Goal: Use online tool/utility

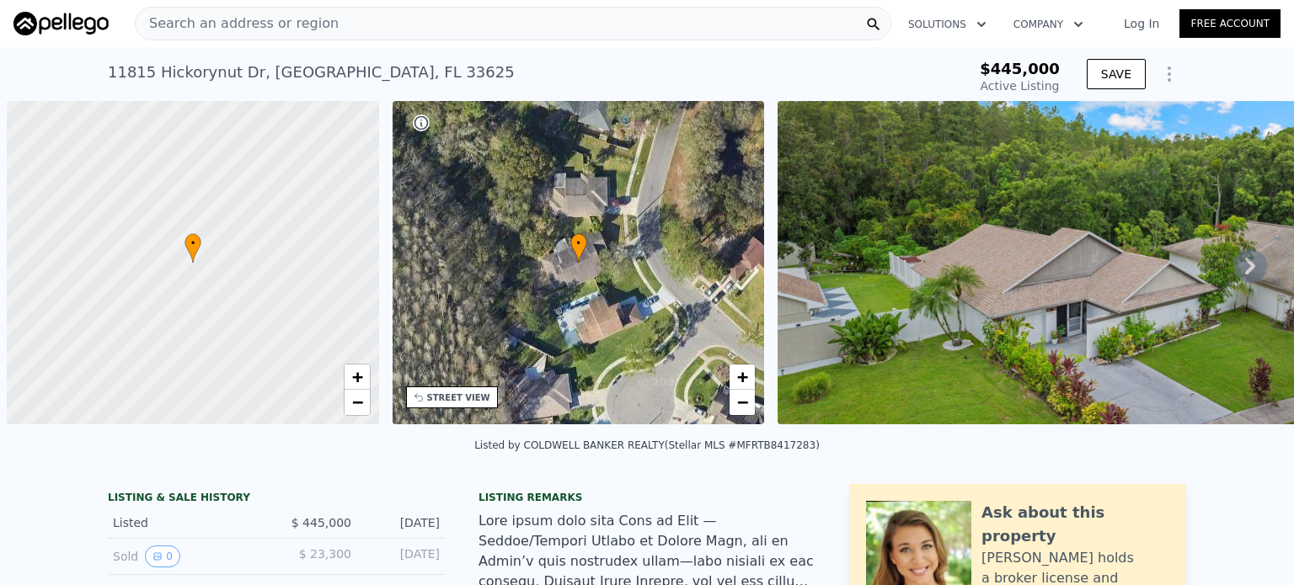
scroll to position [0, 7]
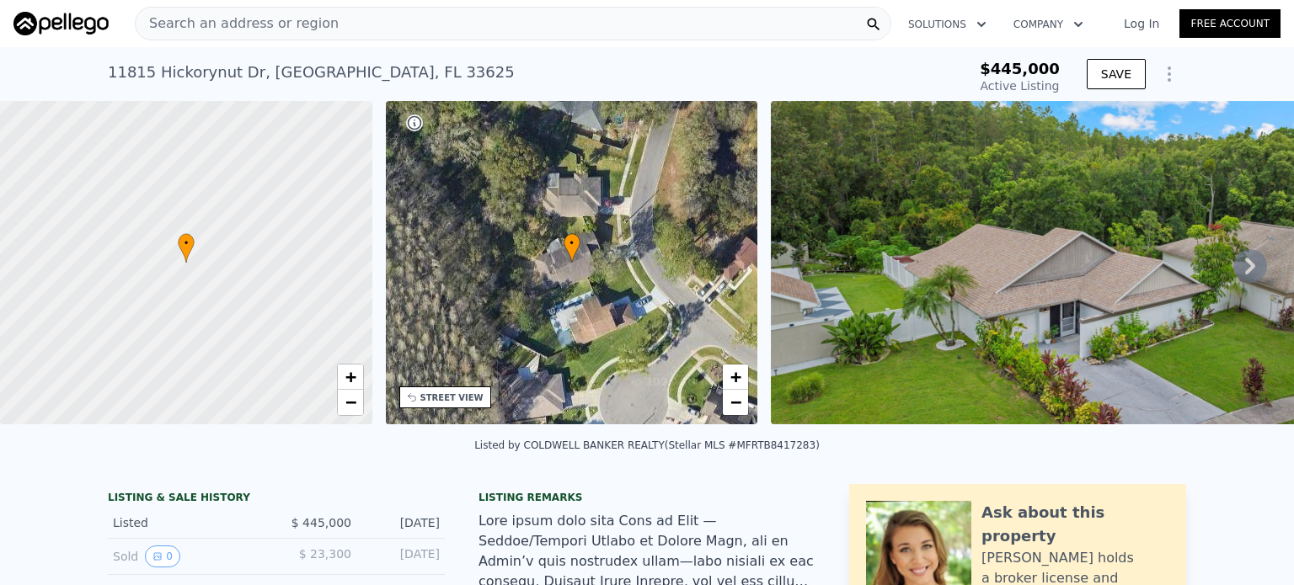
type input "$ 486,000"
type input "$ 37,422"
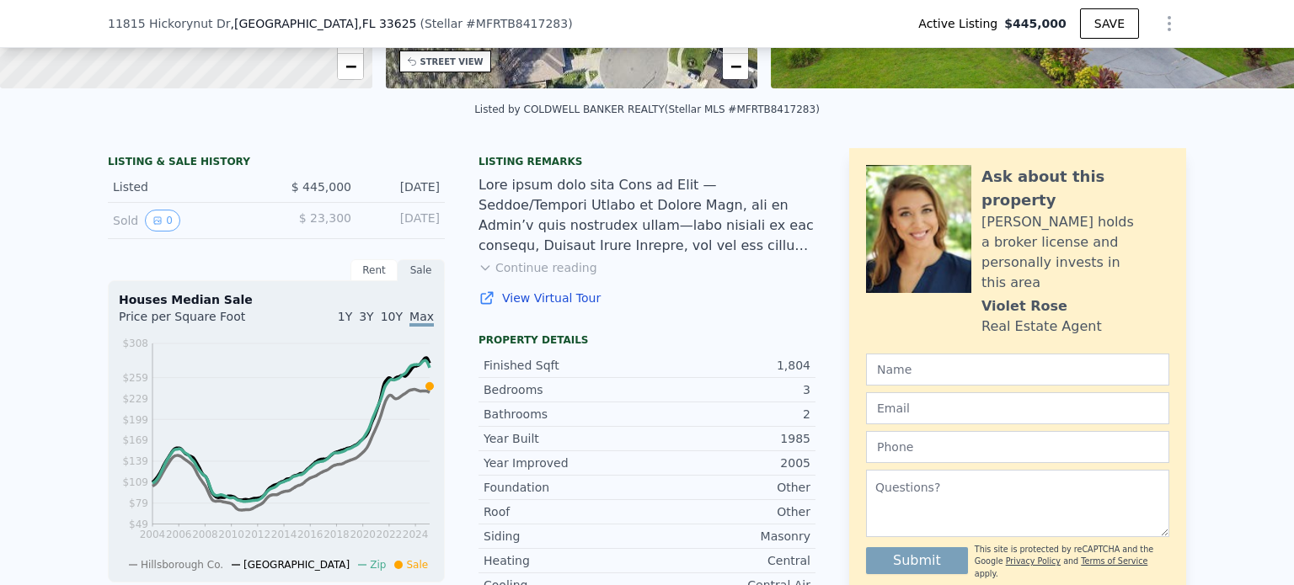
scroll to position [77, 0]
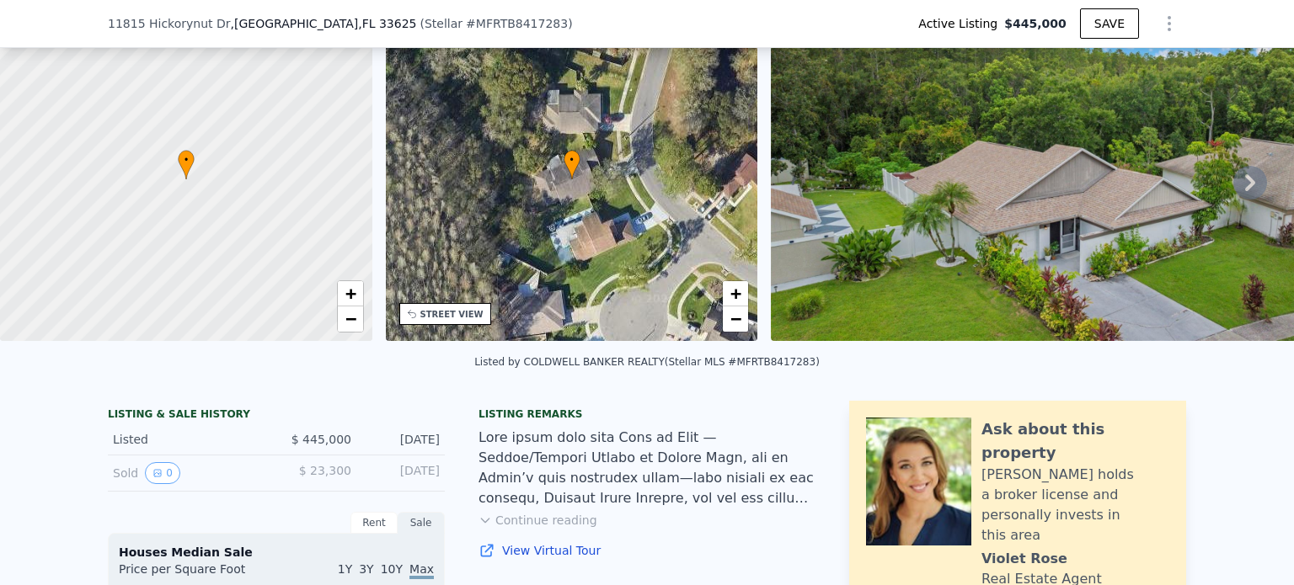
click at [1233, 183] on icon at bounding box center [1250, 183] width 34 height 34
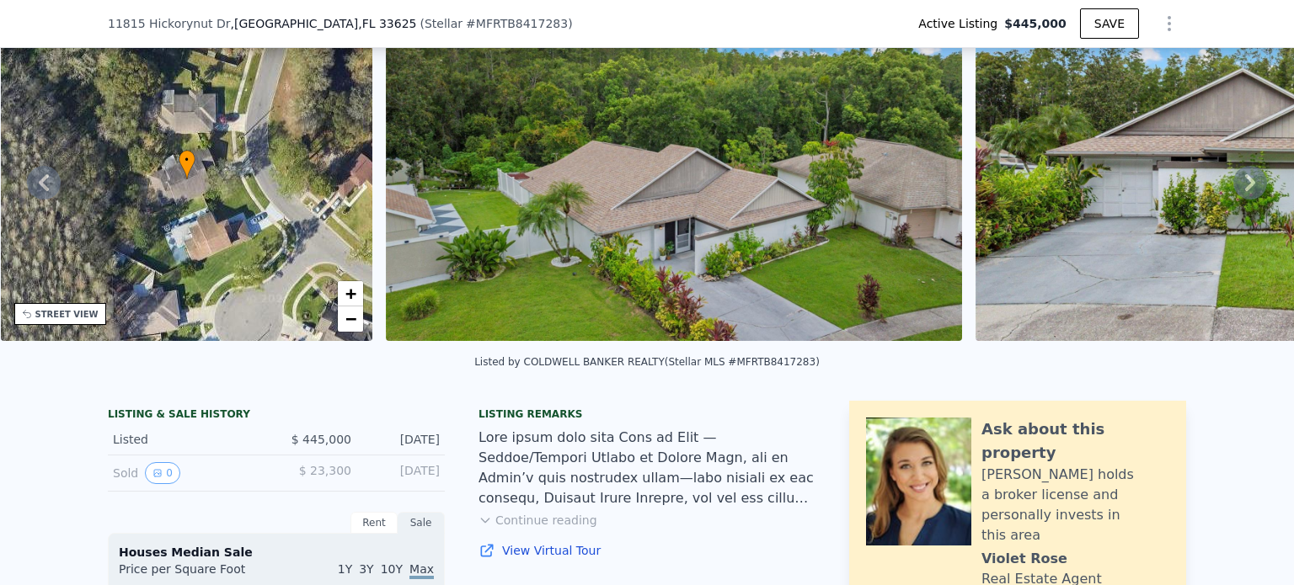
click at [1233, 183] on icon at bounding box center [1250, 183] width 34 height 34
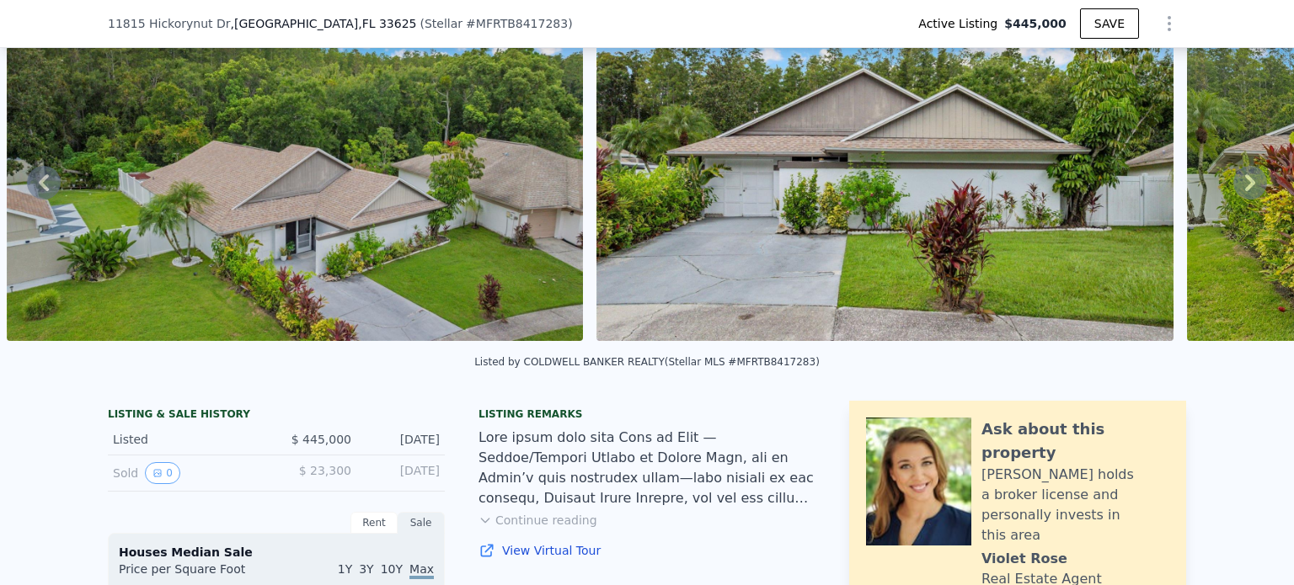
click at [1233, 183] on icon at bounding box center [1250, 183] width 34 height 34
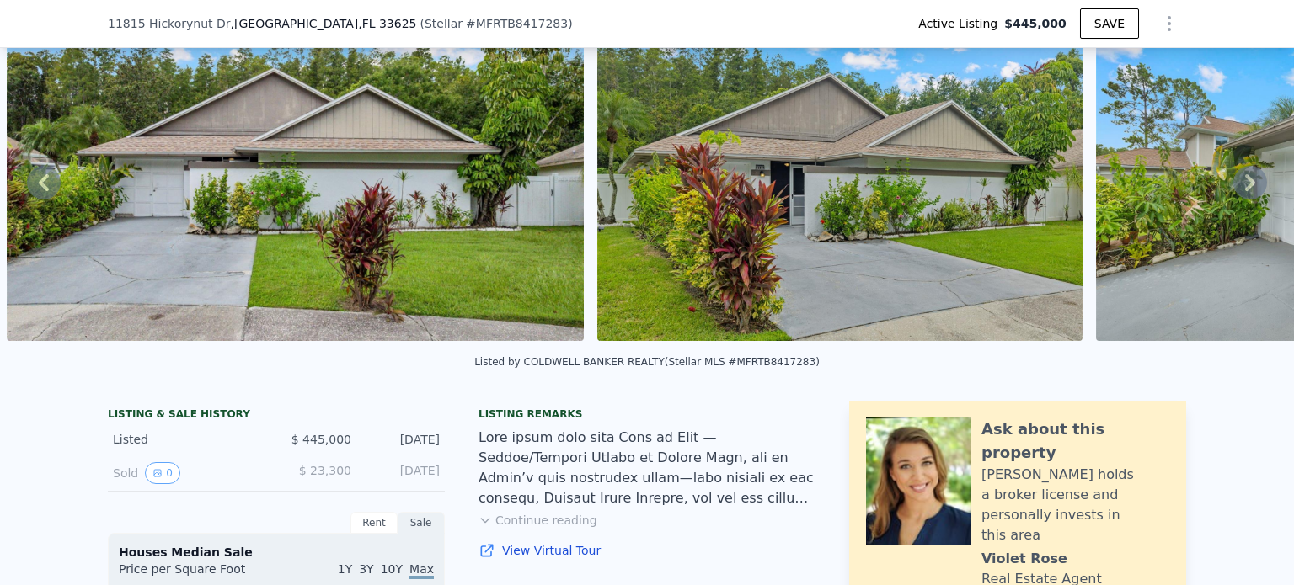
click at [1233, 183] on icon at bounding box center [1250, 183] width 34 height 34
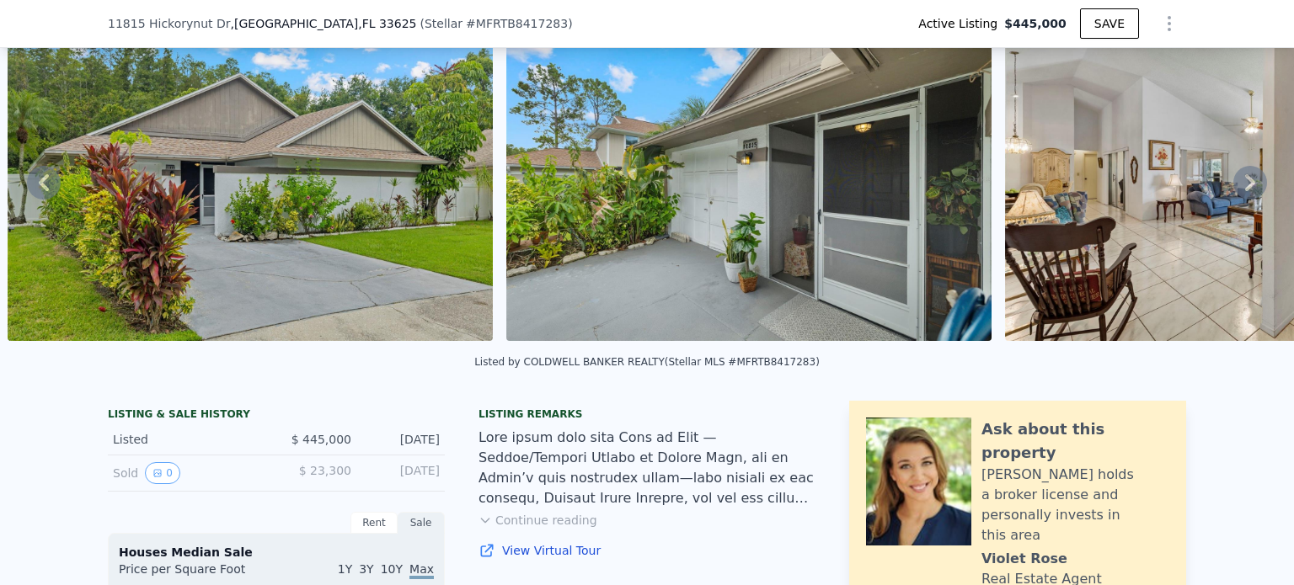
click at [1233, 183] on icon at bounding box center [1250, 183] width 34 height 34
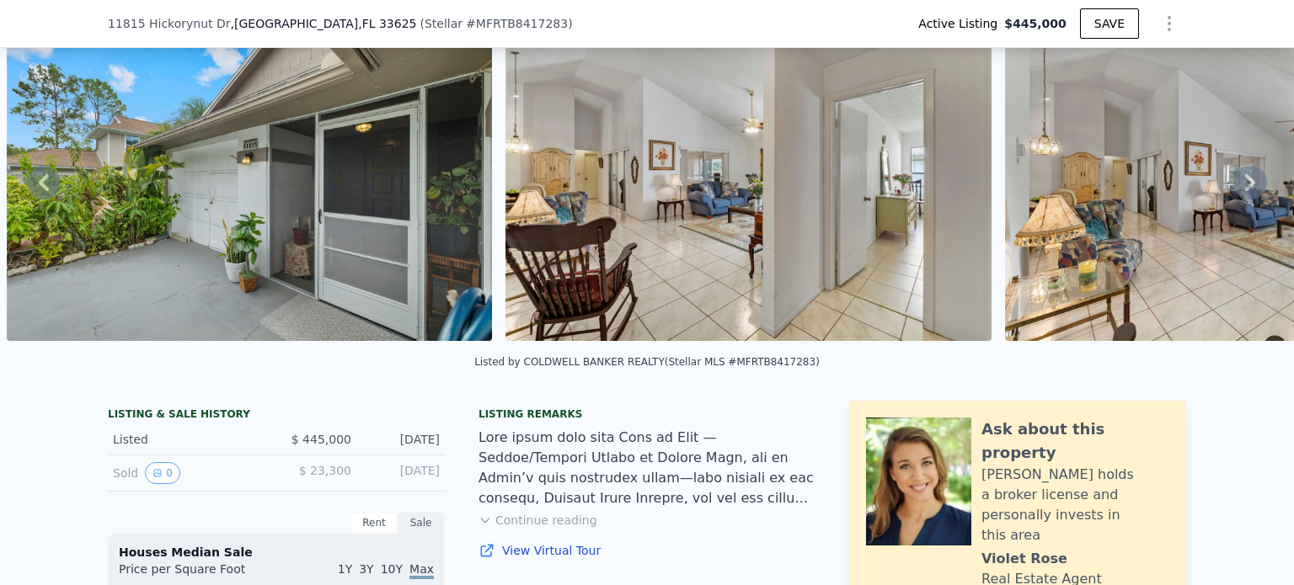
click at [1233, 183] on icon at bounding box center [1250, 183] width 34 height 34
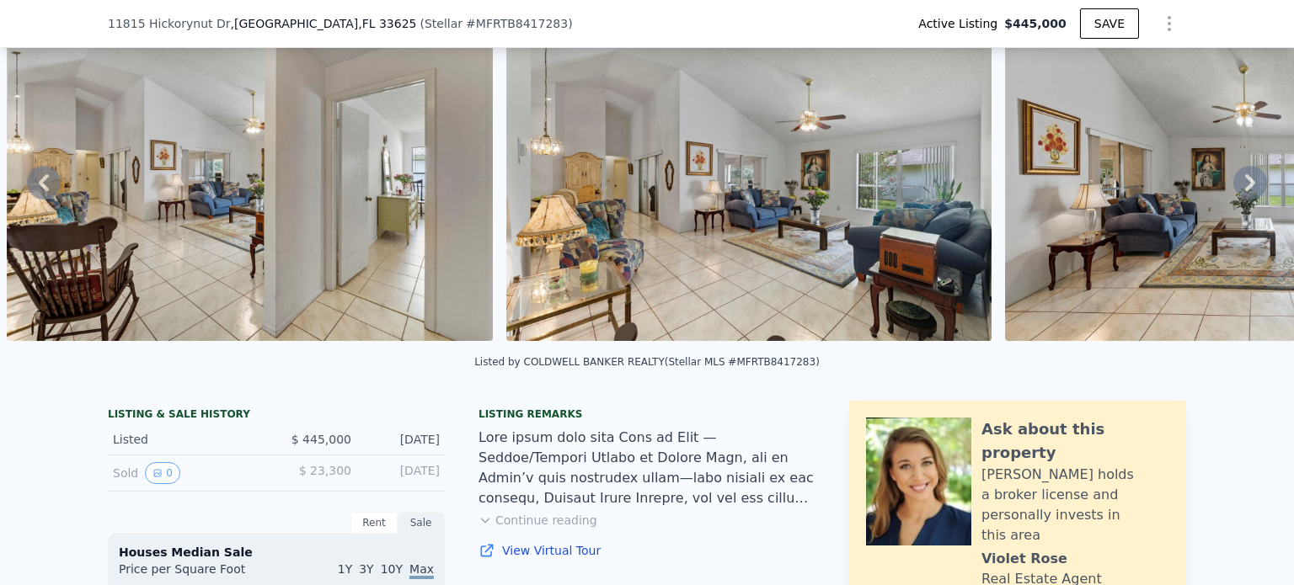
click at [1233, 183] on icon at bounding box center [1250, 183] width 34 height 34
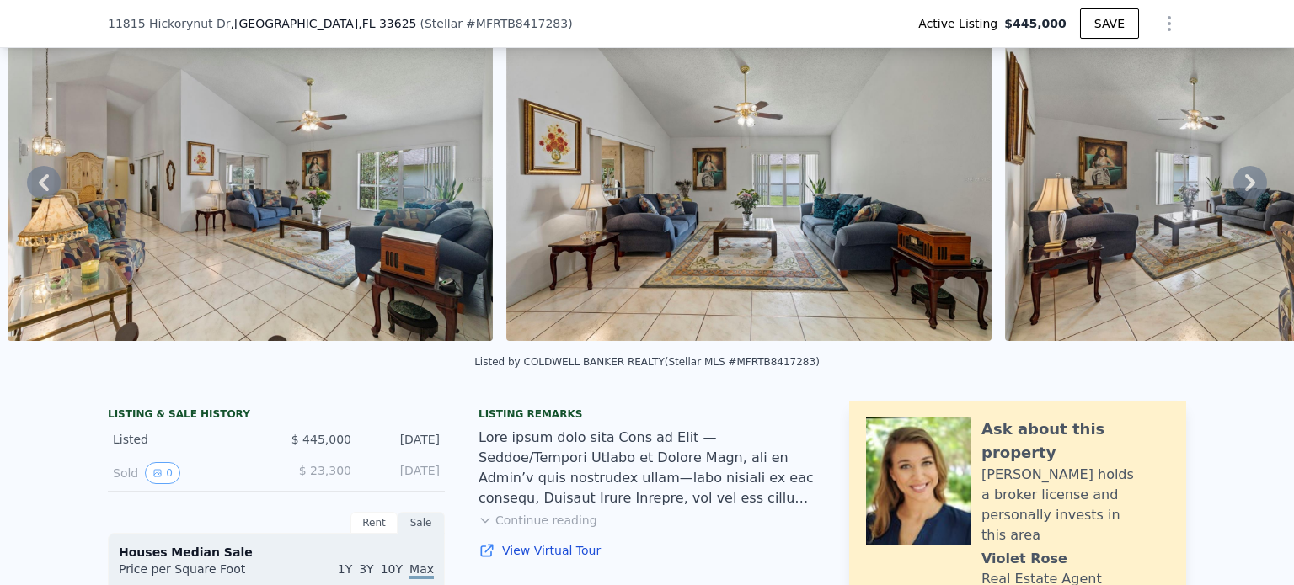
click at [1233, 183] on icon at bounding box center [1250, 183] width 34 height 34
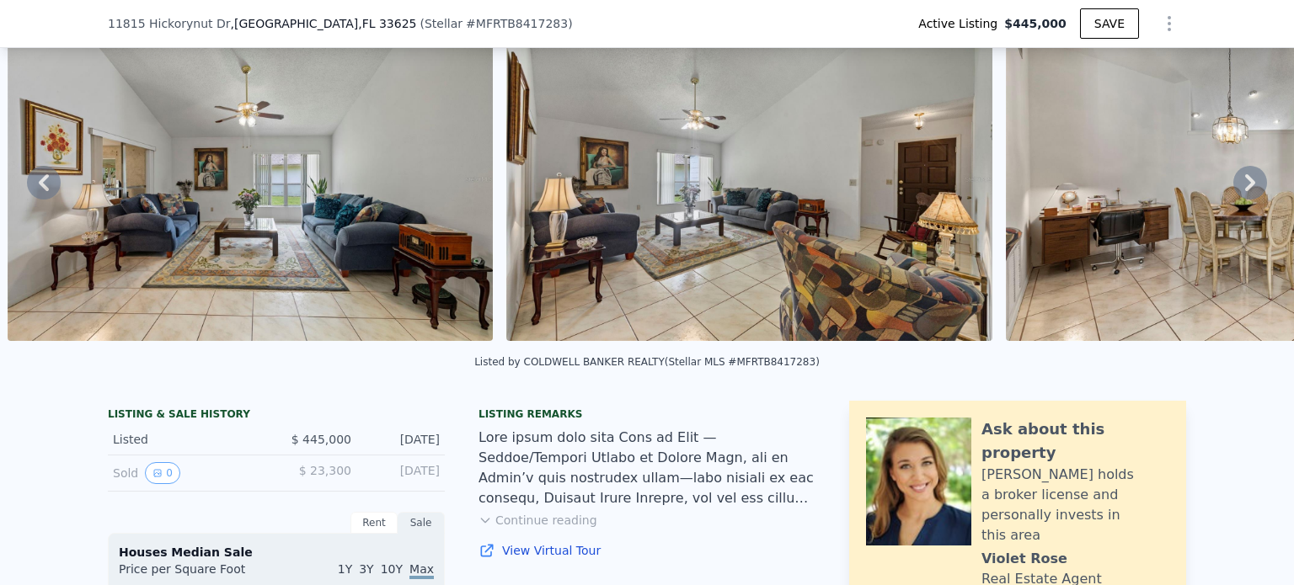
click at [1233, 183] on icon at bounding box center [1250, 183] width 34 height 34
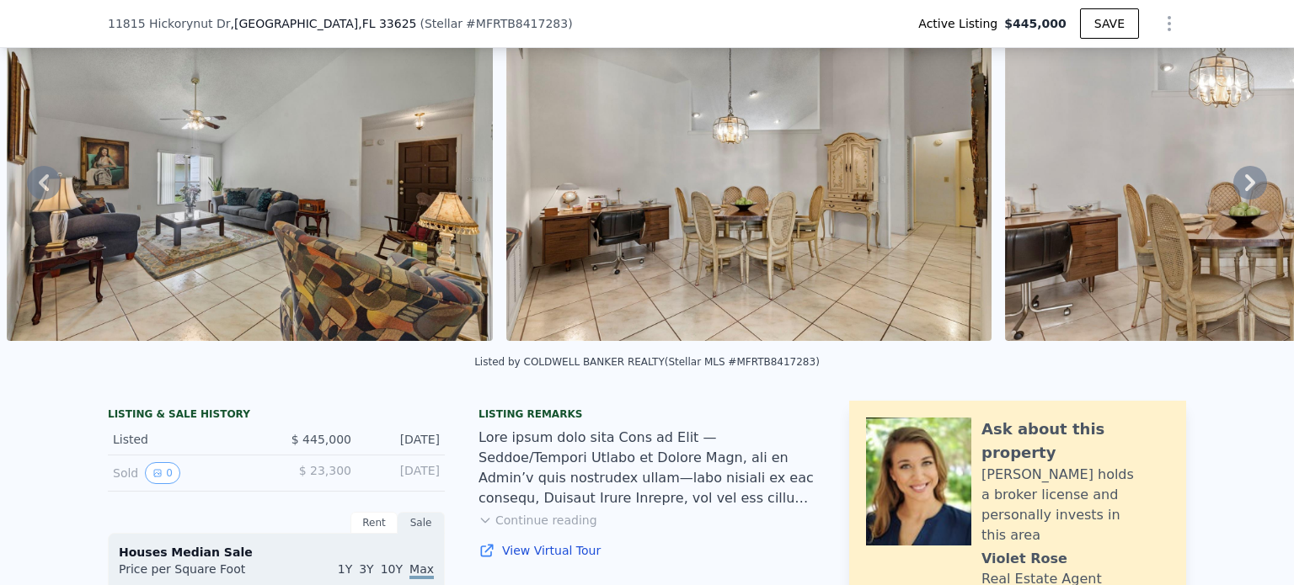
click at [1233, 183] on icon at bounding box center [1250, 183] width 34 height 34
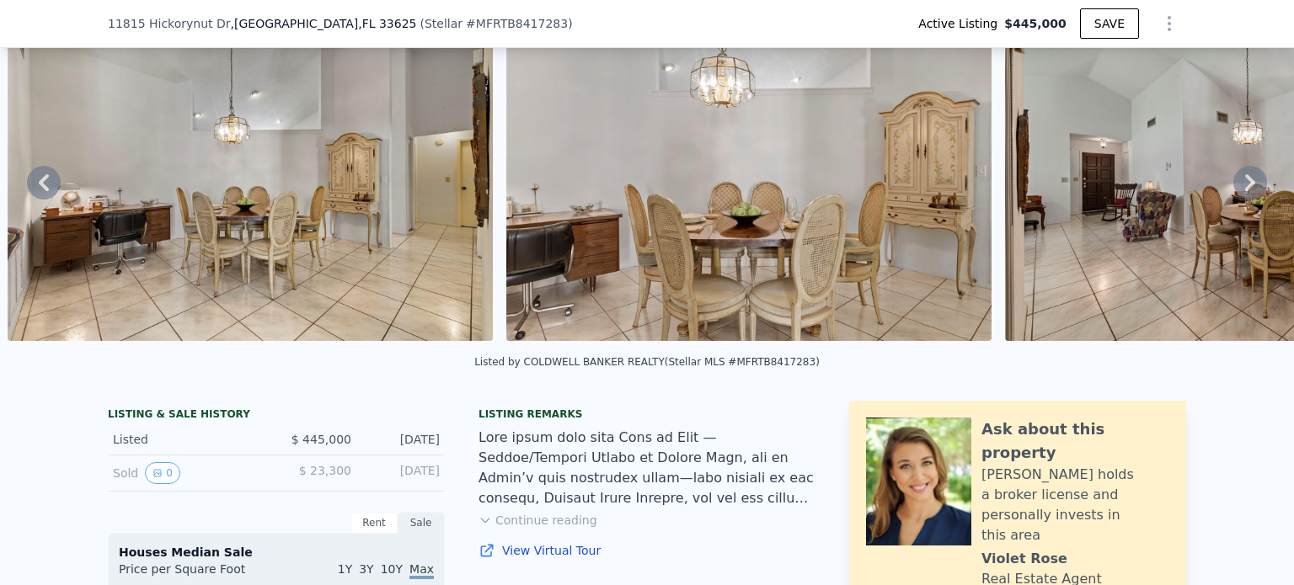
click at [1233, 183] on icon at bounding box center [1250, 183] width 34 height 34
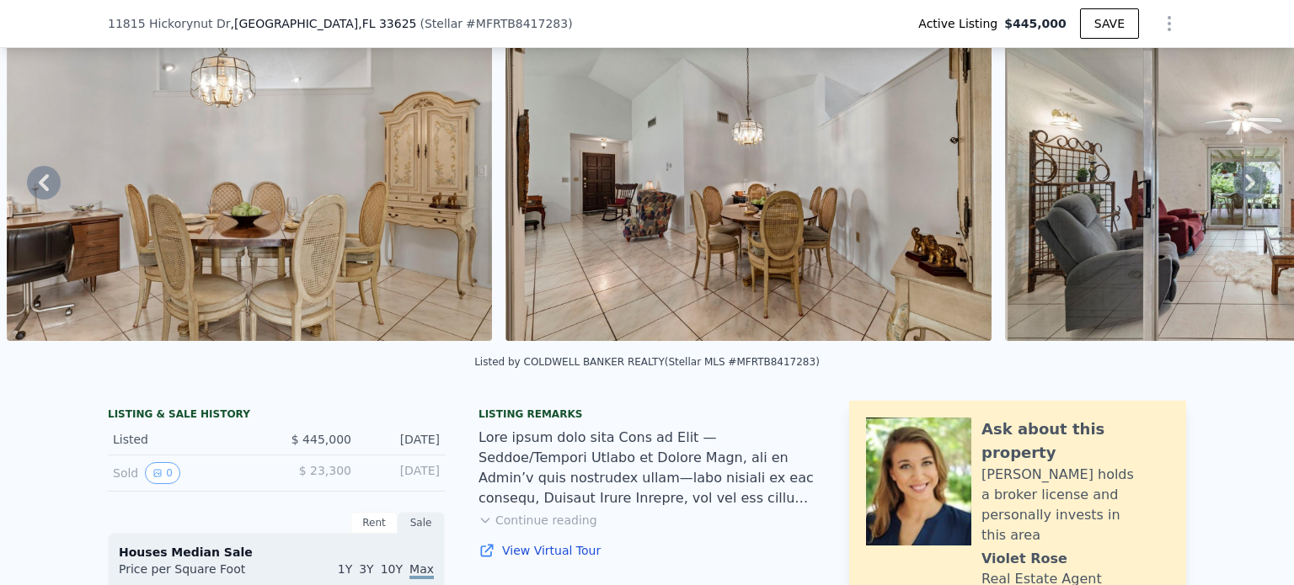
click at [1233, 185] on icon at bounding box center [1250, 183] width 34 height 34
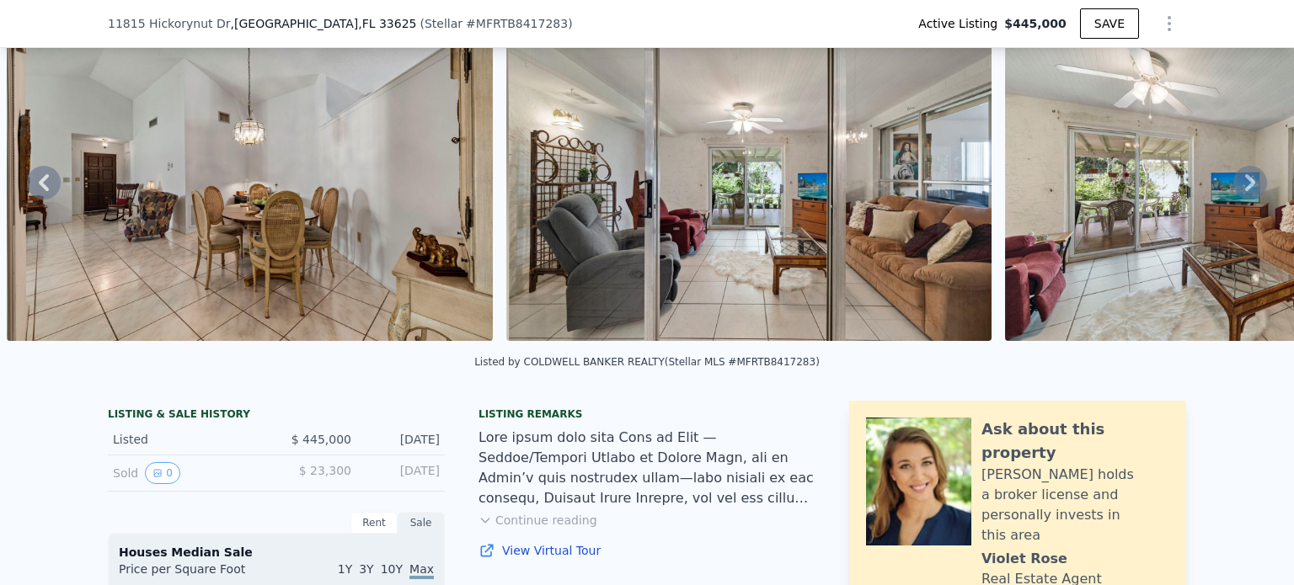
click at [1233, 185] on icon at bounding box center [1250, 183] width 34 height 34
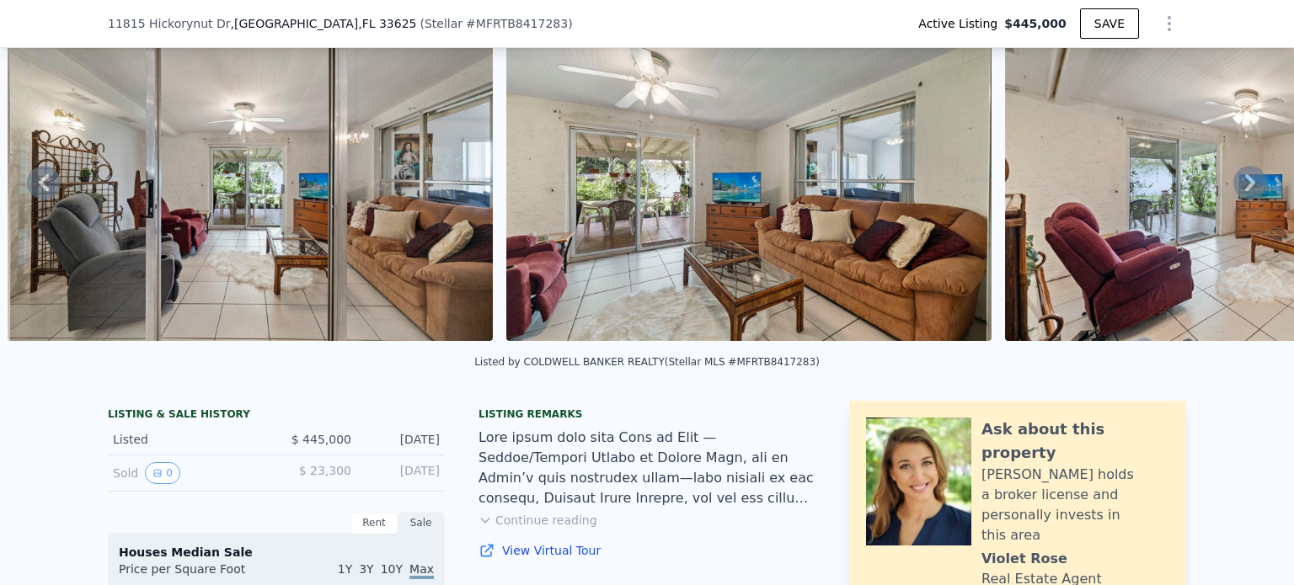
click at [1233, 185] on icon at bounding box center [1250, 183] width 34 height 34
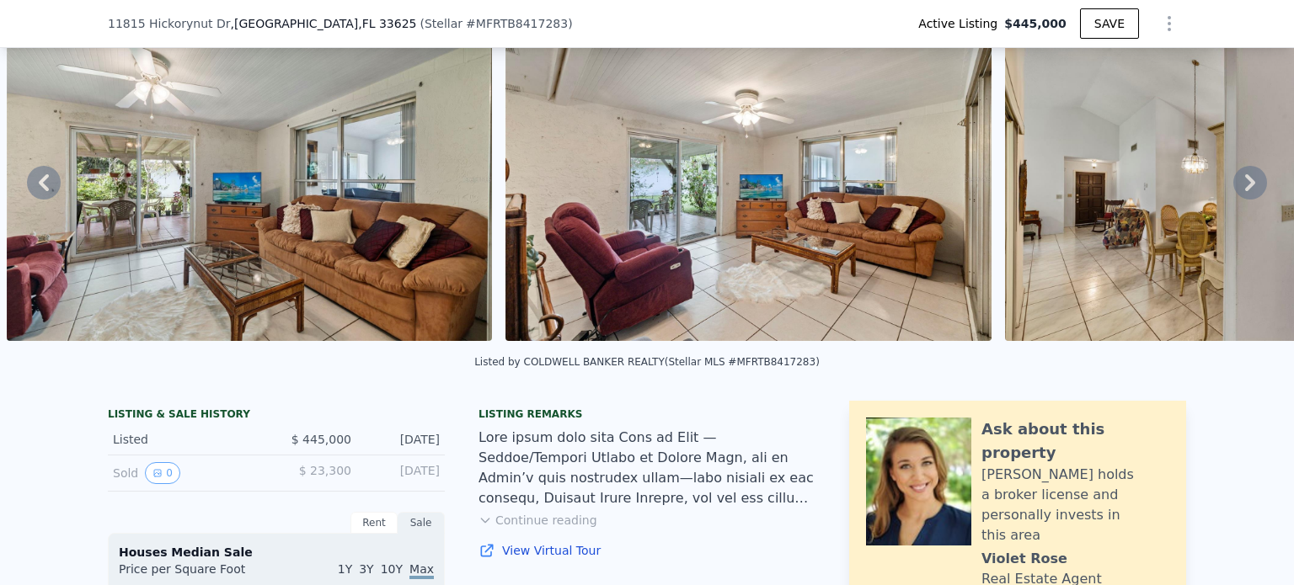
click at [1233, 185] on icon at bounding box center [1250, 183] width 34 height 34
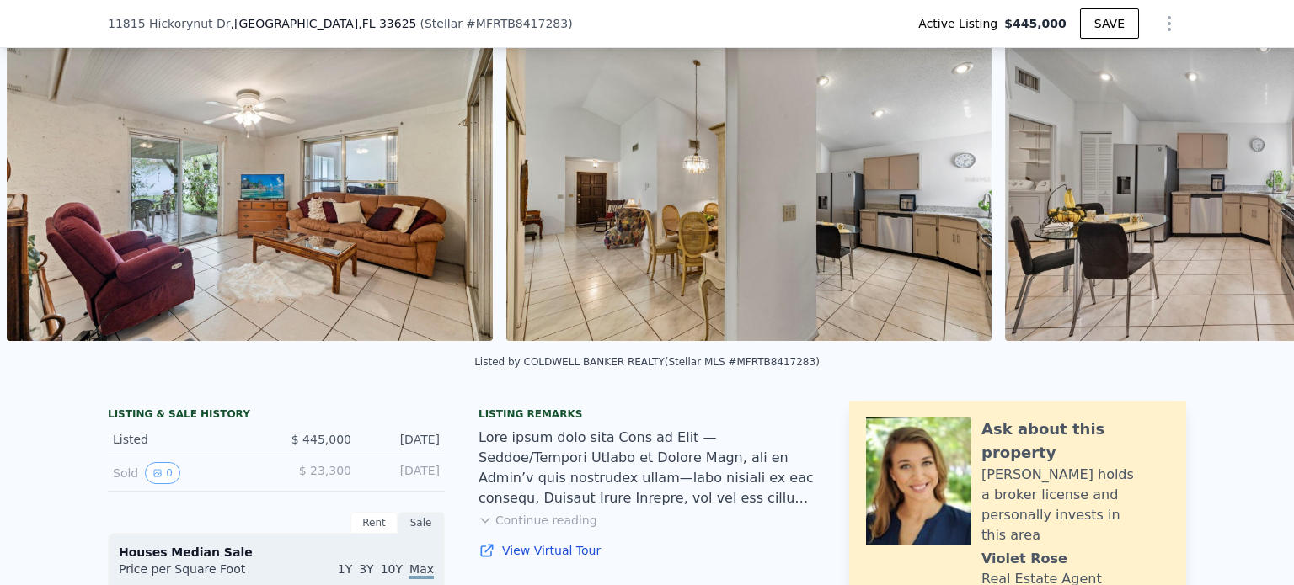
scroll to position [0, 7937]
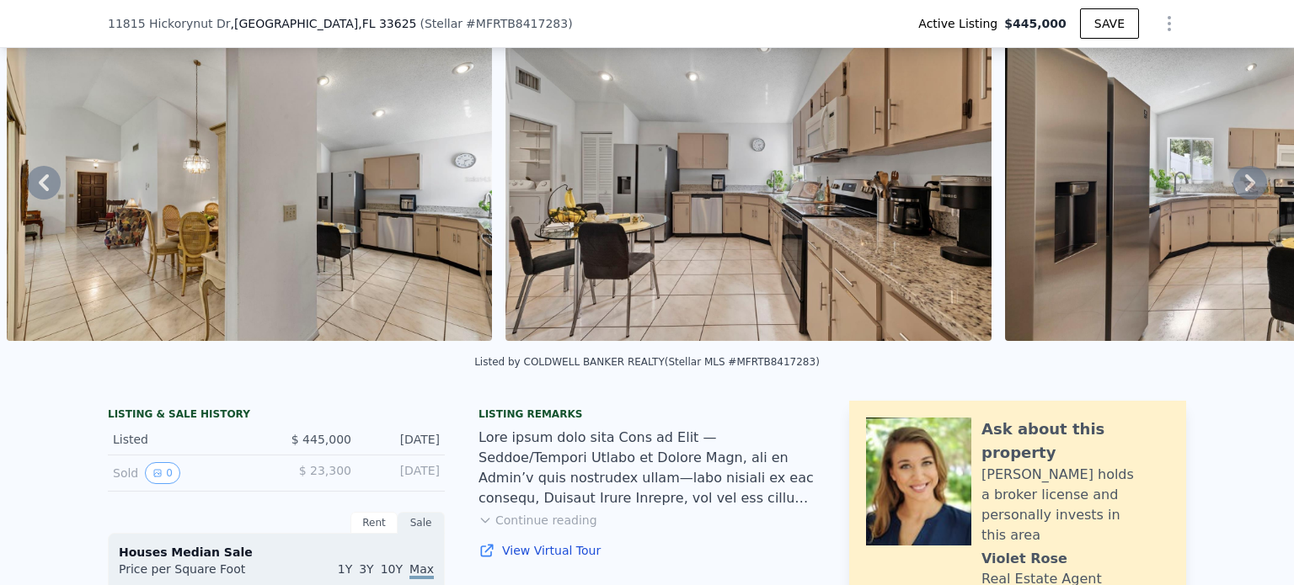
click at [1233, 185] on icon at bounding box center [1250, 183] width 34 height 34
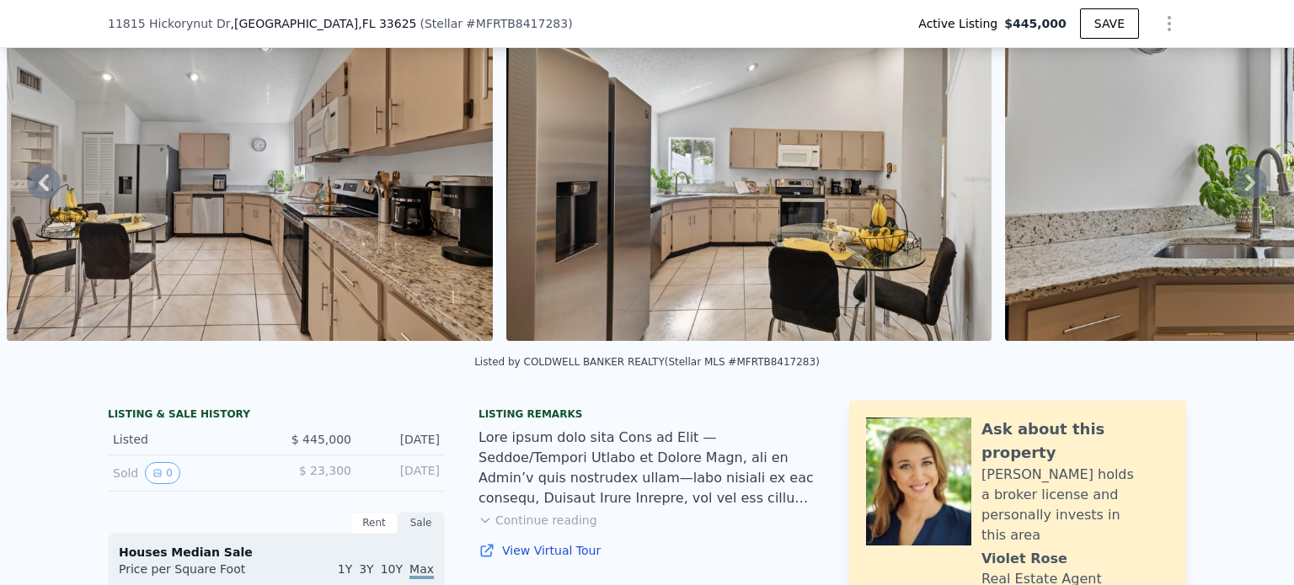
click at [1233, 185] on icon at bounding box center [1250, 183] width 34 height 34
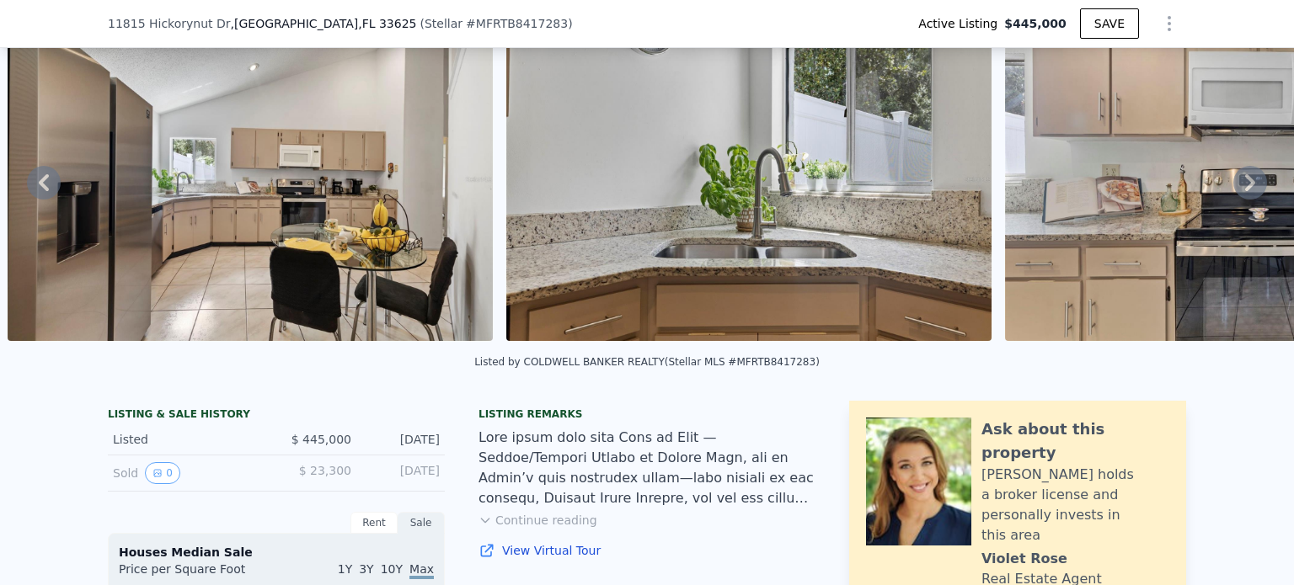
click at [1233, 185] on icon at bounding box center [1250, 183] width 34 height 34
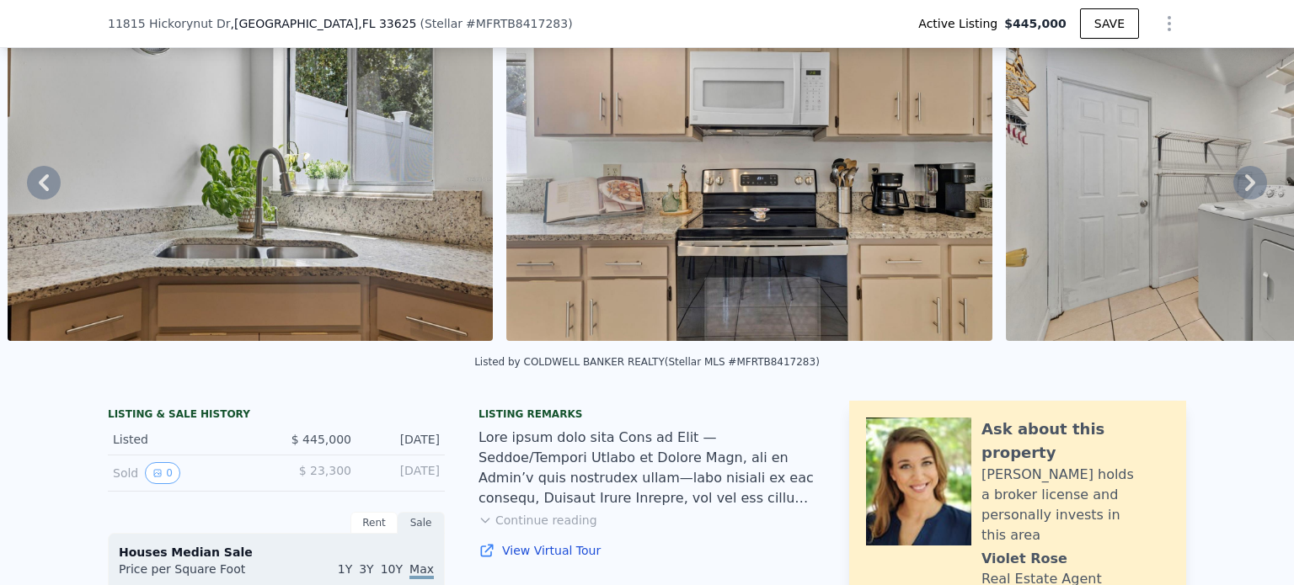
click at [1233, 185] on icon at bounding box center [1250, 183] width 34 height 34
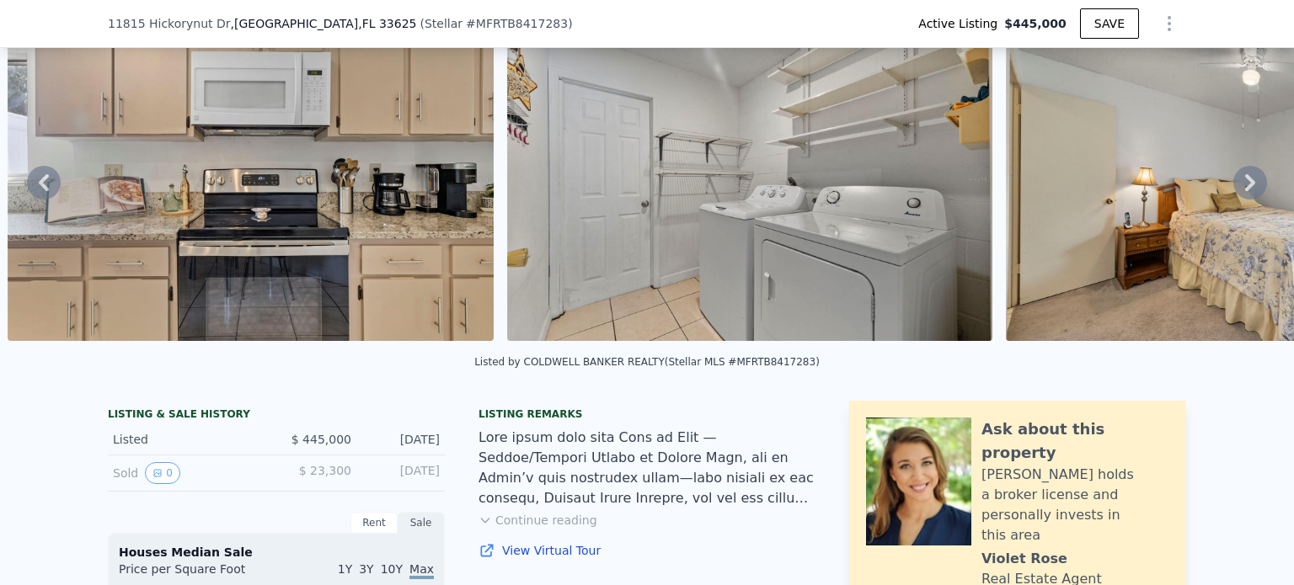
click at [1233, 185] on icon at bounding box center [1250, 183] width 34 height 34
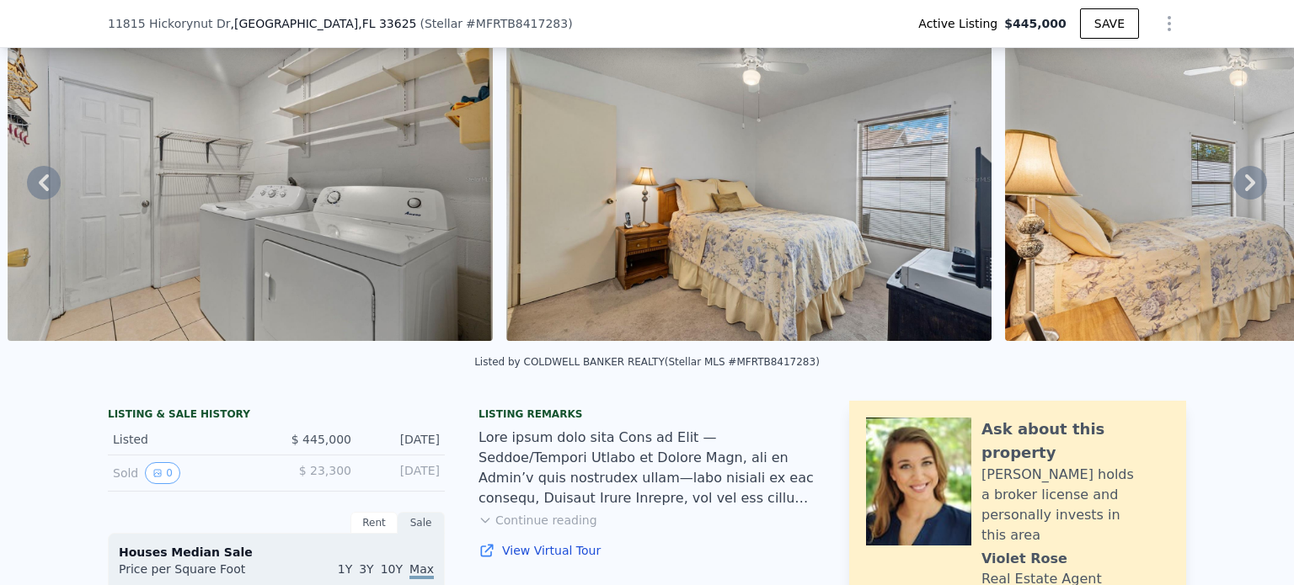
click at [1233, 185] on icon at bounding box center [1250, 183] width 34 height 34
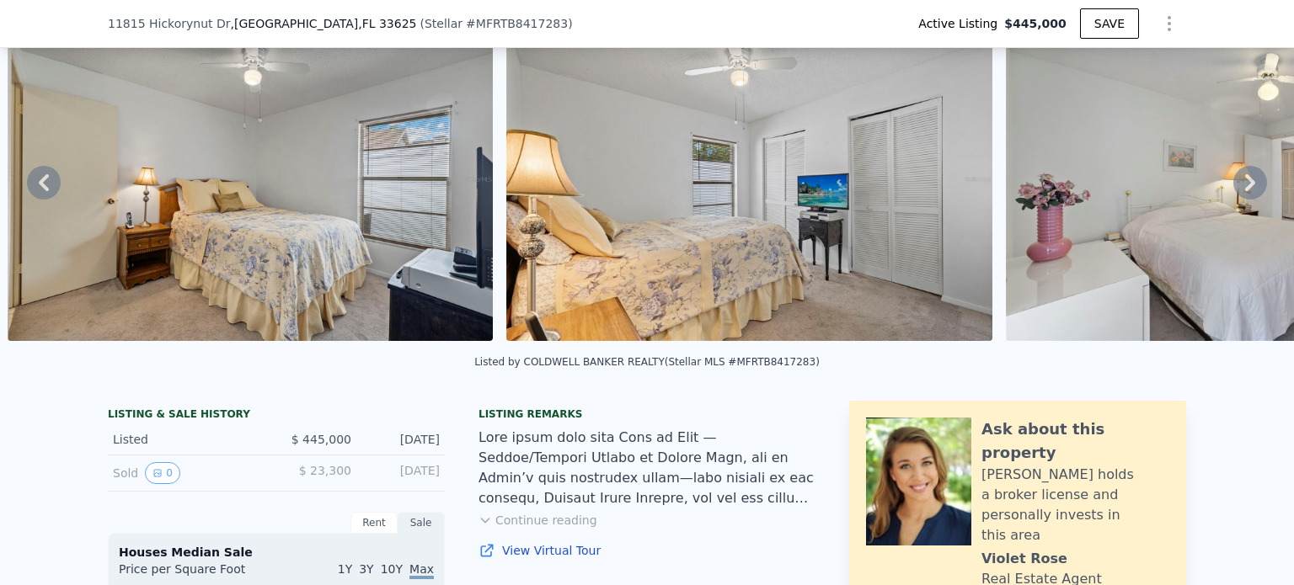
click at [1233, 185] on icon at bounding box center [1250, 183] width 34 height 34
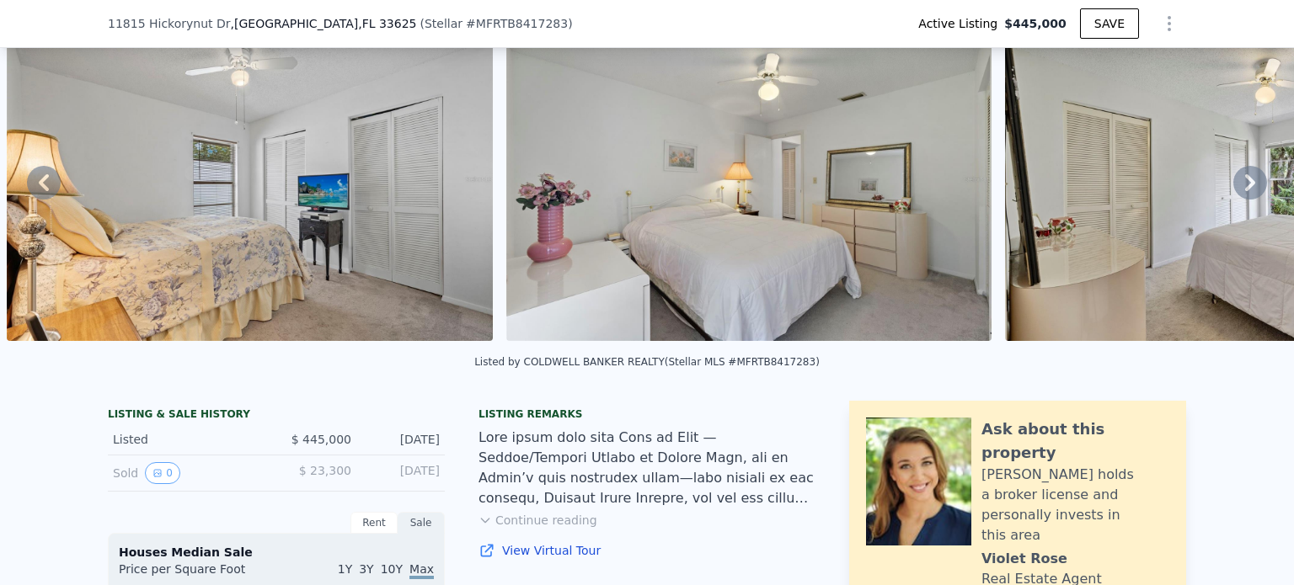
click at [1233, 185] on icon at bounding box center [1250, 183] width 34 height 34
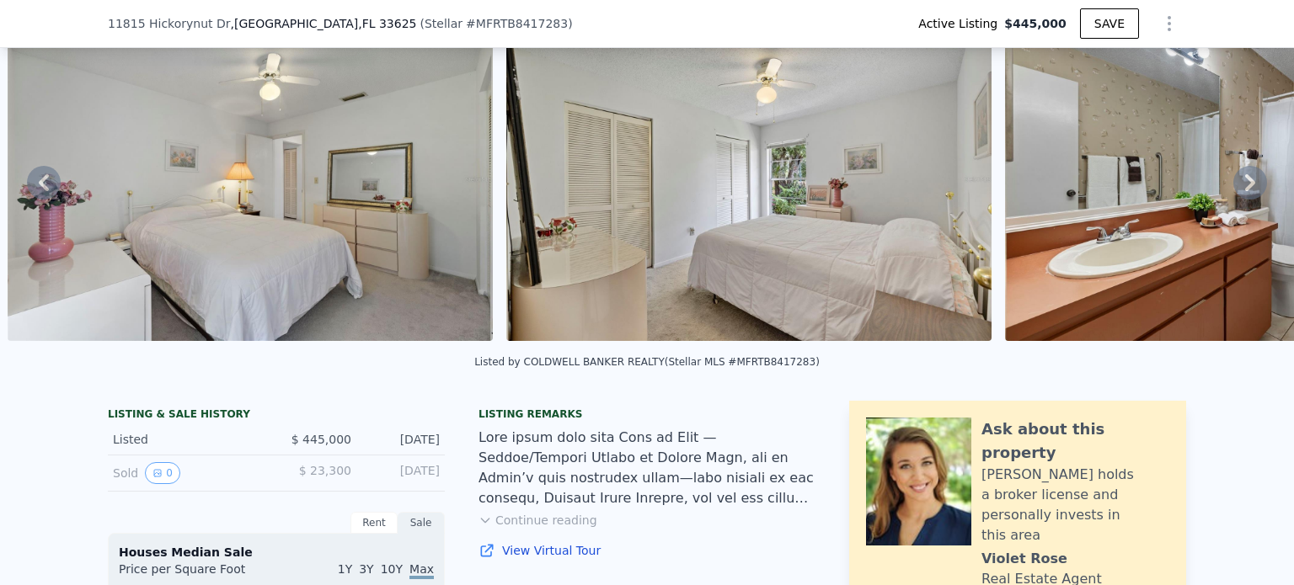
click at [1233, 185] on icon at bounding box center [1250, 183] width 34 height 34
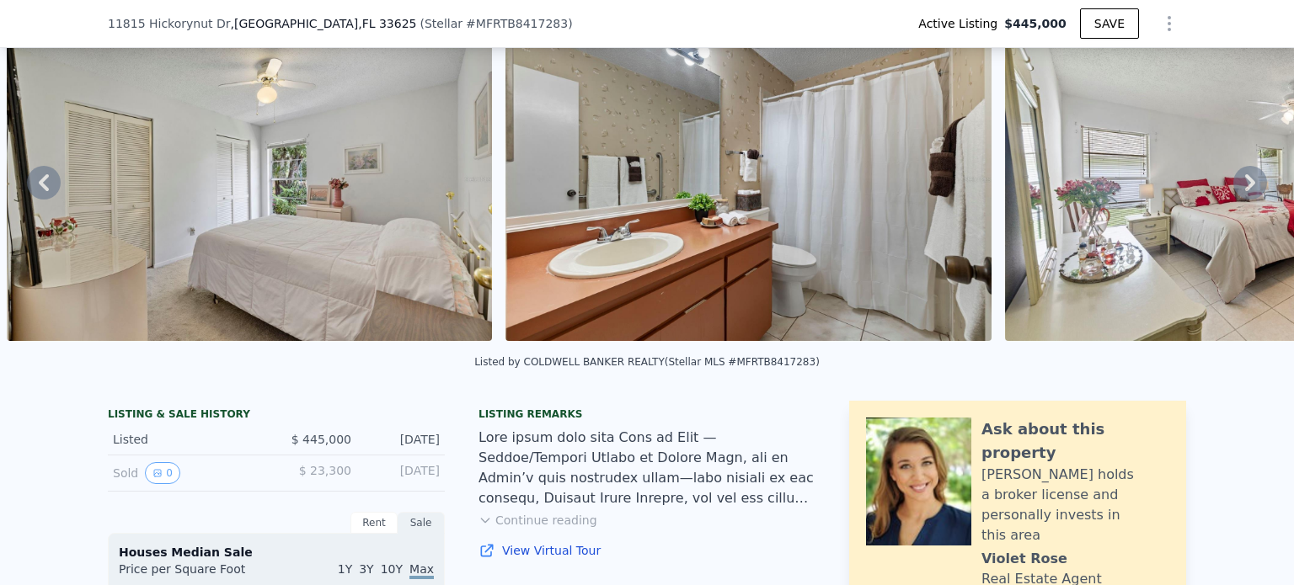
click at [1233, 185] on icon at bounding box center [1250, 183] width 34 height 34
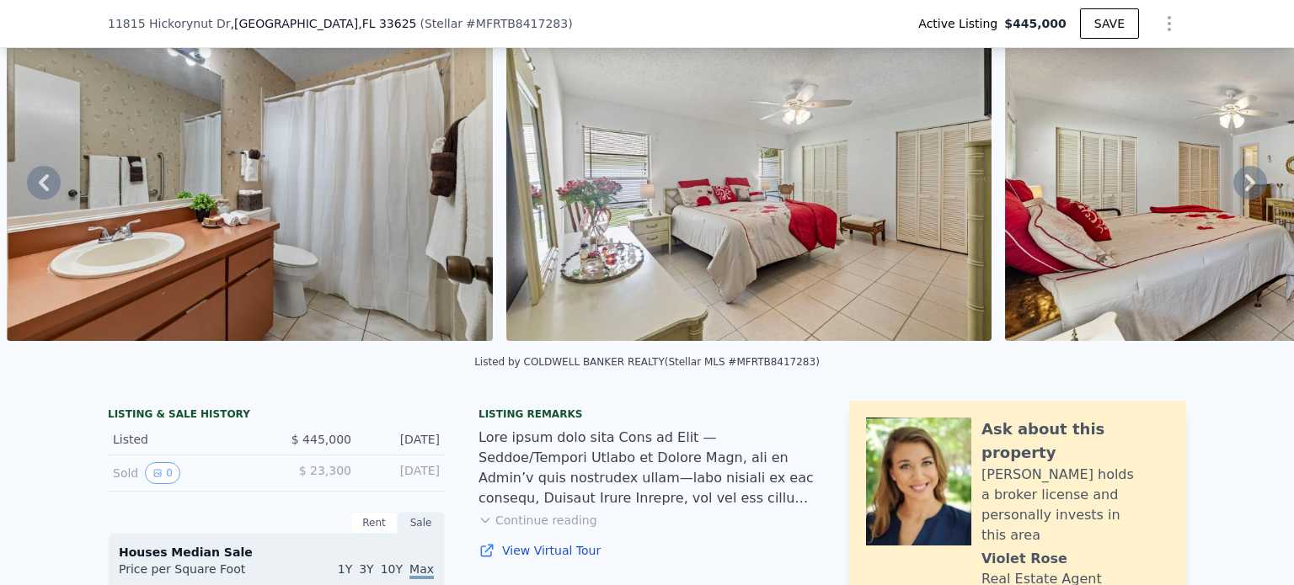
click at [1233, 185] on icon at bounding box center [1250, 183] width 34 height 34
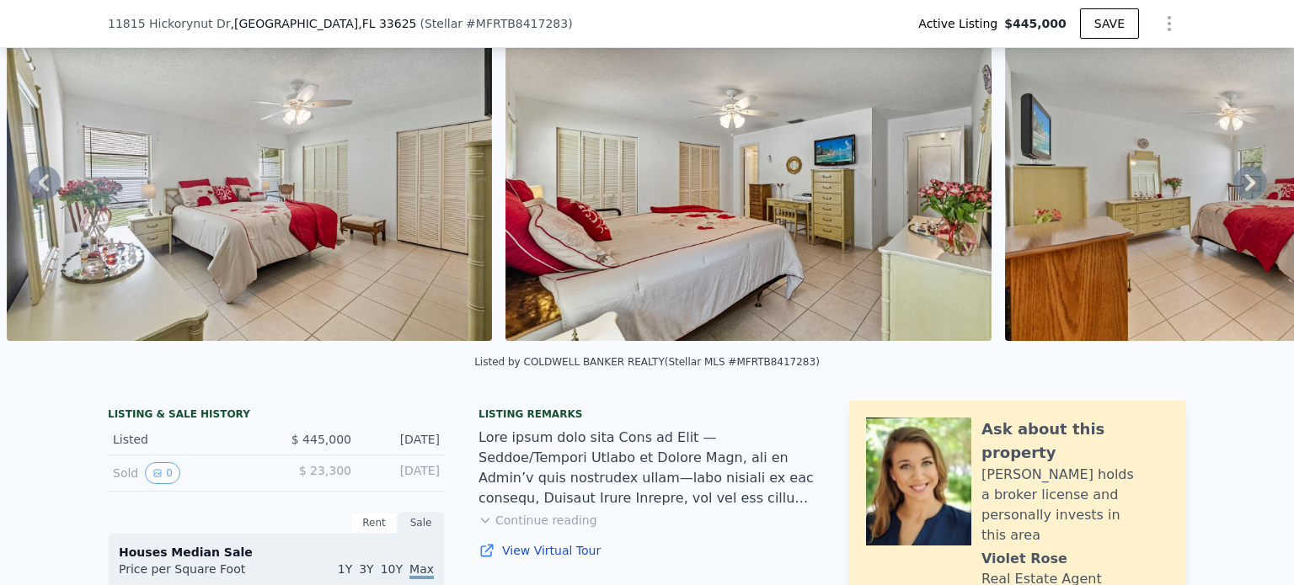
click at [1233, 185] on icon at bounding box center [1250, 183] width 34 height 34
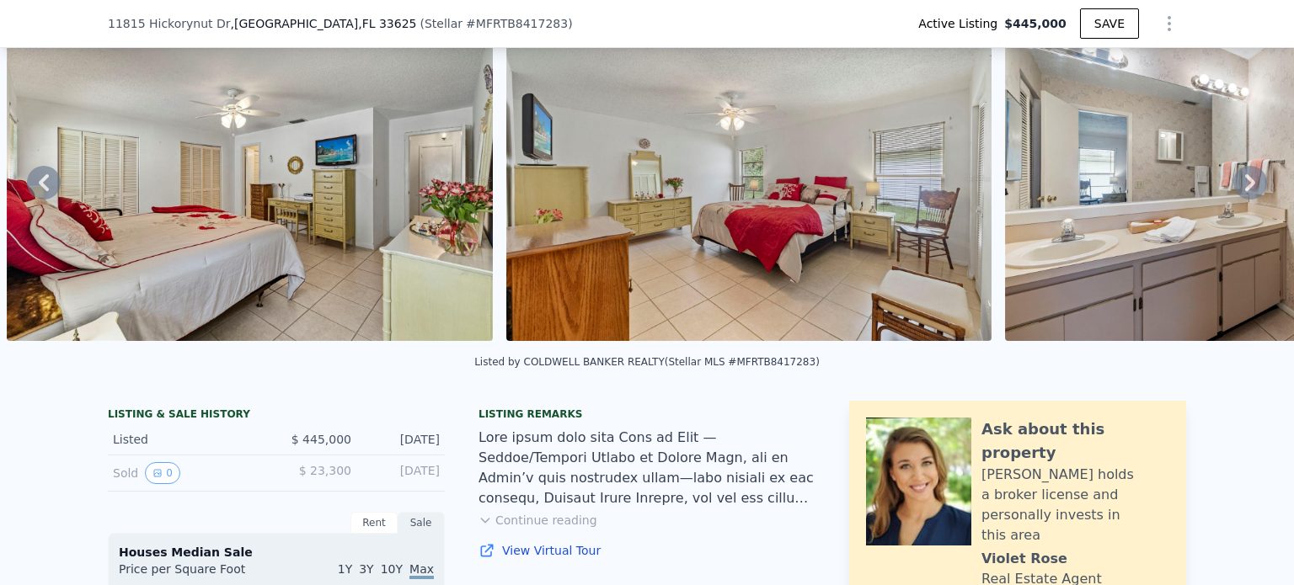
click at [1233, 189] on icon at bounding box center [1250, 183] width 34 height 34
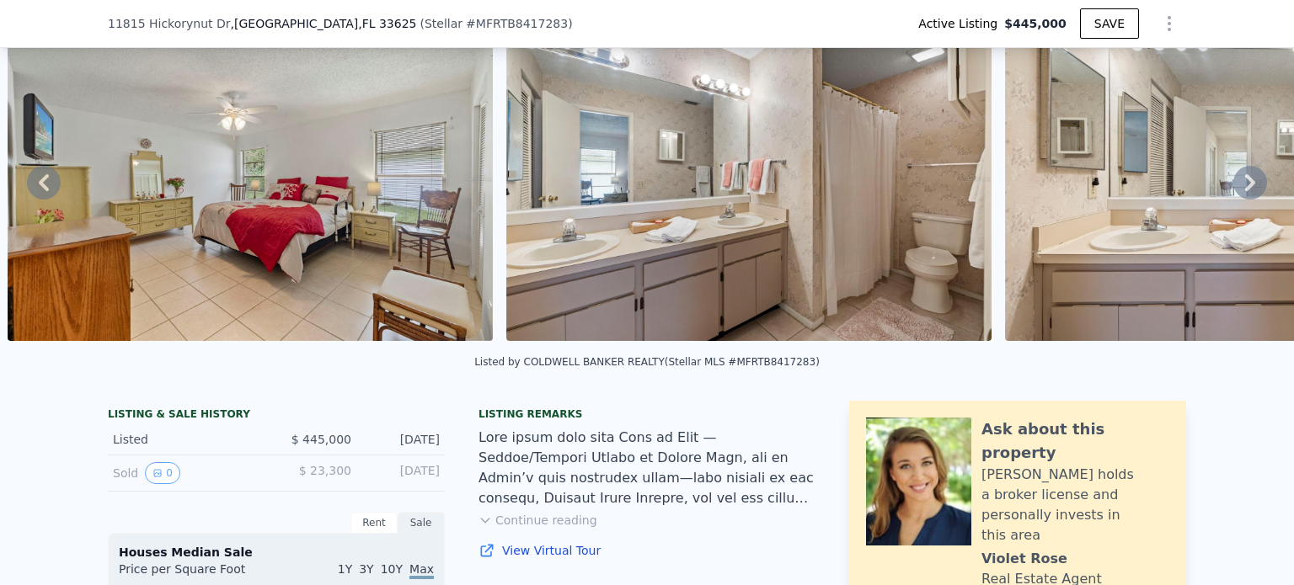
click at [1233, 189] on icon at bounding box center [1250, 183] width 34 height 34
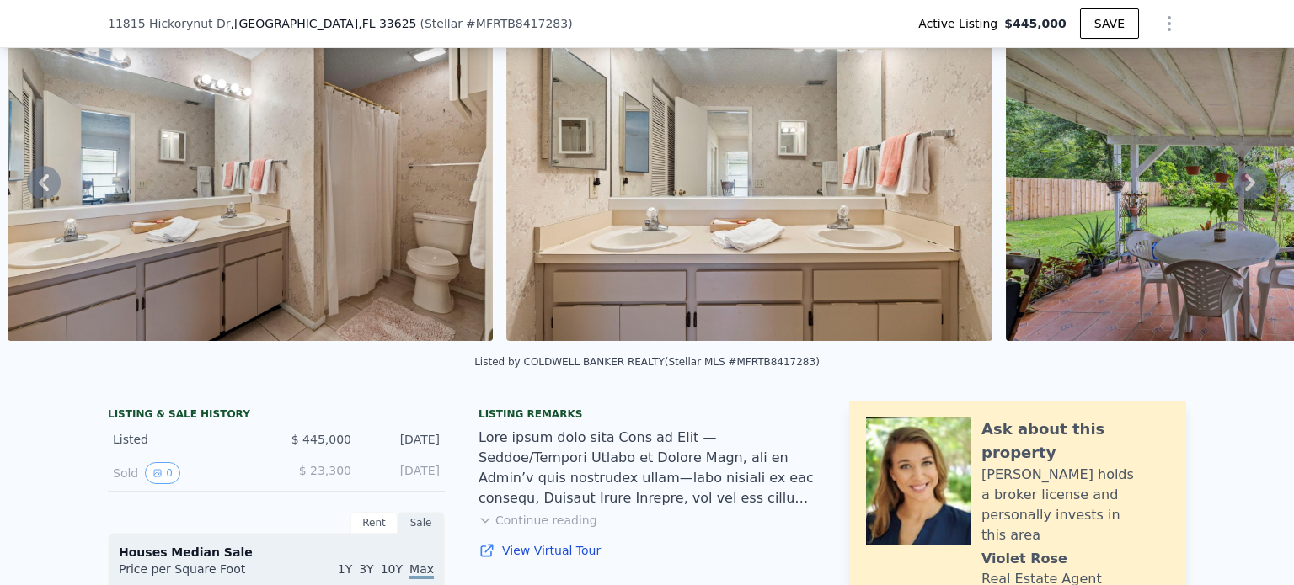
click at [1233, 189] on icon at bounding box center [1250, 183] width 34 height 34
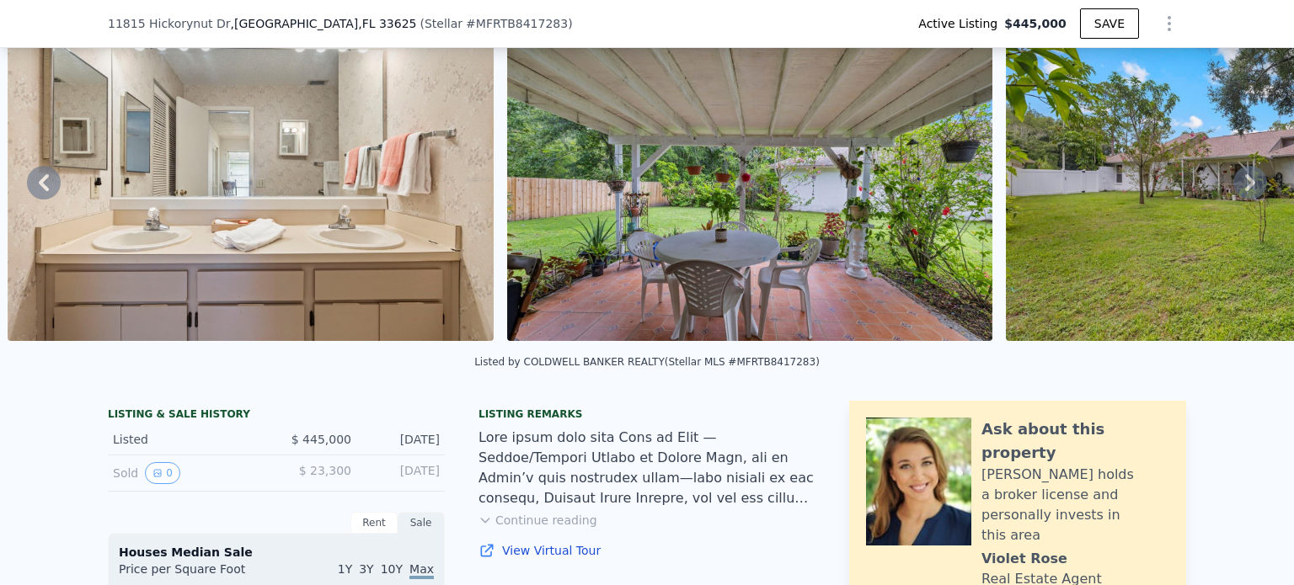
click at [1233, 191] on icon at bounding box center [1250, 183] width 34 height 34
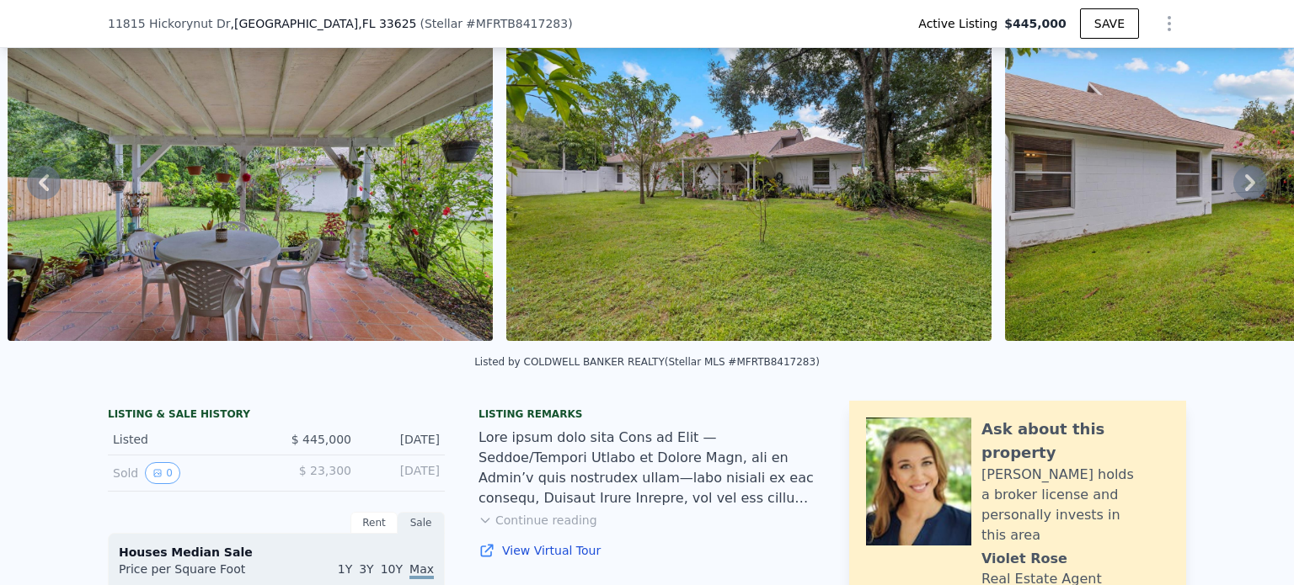
click at [1233, 191] on icon at bounding box center [1250, 183] width 34 height 34
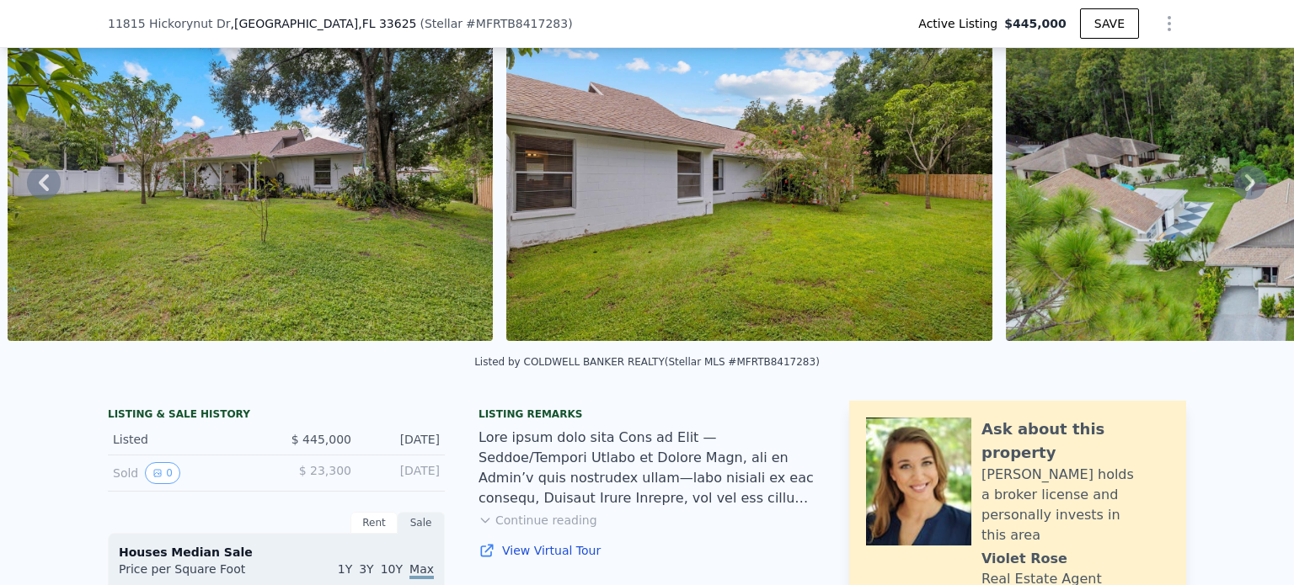
click at [1233, 191] on icon at bounding box center [1250, 183] width 34 height 34
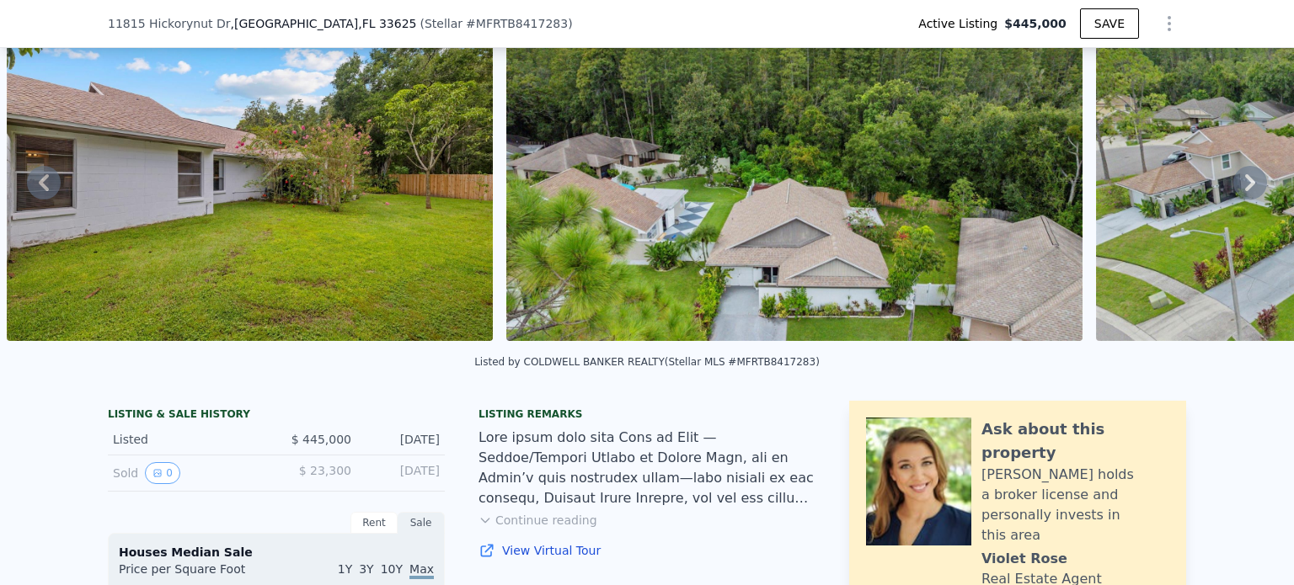
click at [1233, 191] on icon at bounding box center [1250, 183] width 34 height 34
